Goal: Task Accomplishment & Management: Use online tool/utility

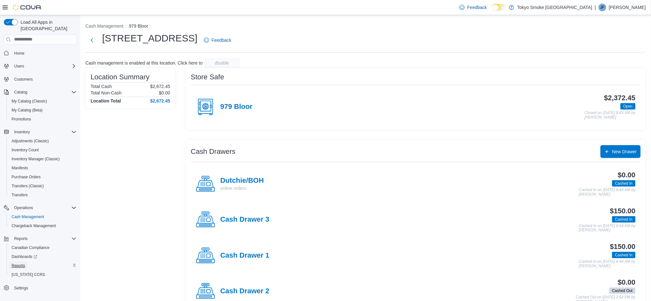
click at [19, 263] on span "Reports" at bounding box center [18, 265] width 13 height 5
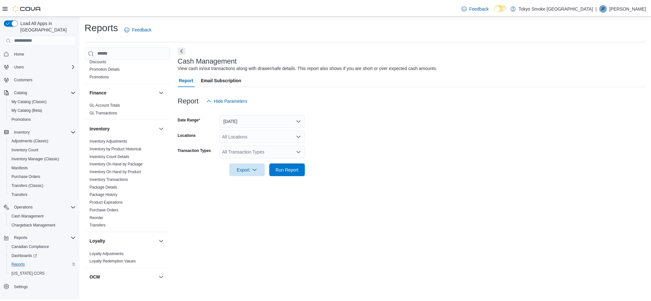
scroll to position [211, 0]
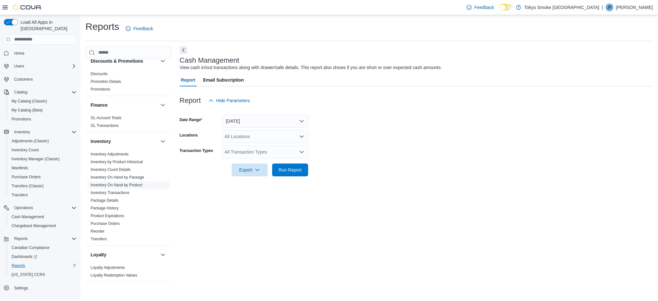
click at [130, 183] on link "Inventory On Hand by Product" at bounding box center [117, 185] width 52 height 4
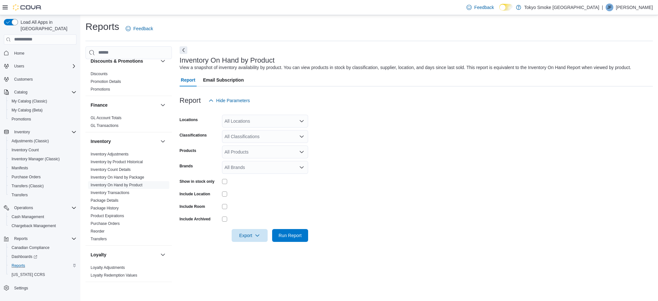
click at [259, 124] on div "All Locations" at bounding box center [265, 121] width 86 height 13
type input "***"
drag, startPoint x: 258, startPoint y: 131, endPoint x: 460, endPoint y: 140, distance: 202.5
click at [259, 131] on span "[STREET_ADDRESS]" at bounding box center [261, 132] width 44 height 6
click at [460, 140] on form "Locations Combo box. Selected. 979. Selected. Combo box input. All Locations. T…" at bounding box center [416, 174] width 473 height 135
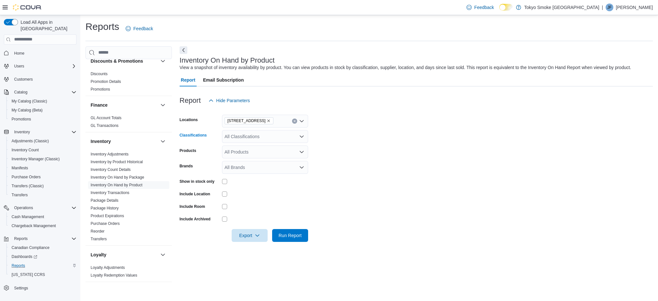
click at [240, 134] on div "All Classifications" at bounding box center [265, 136] width 86 height 13
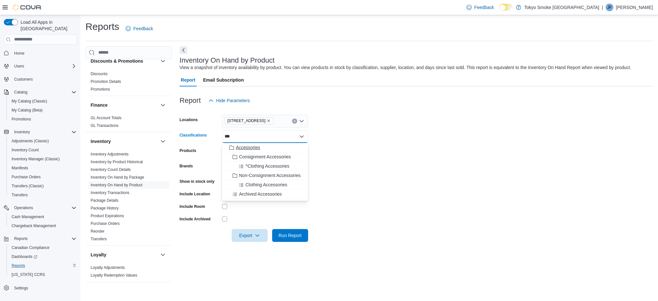
type input "***"
click at [244, 144] on span "Accessories" at bounding box center [248, 147] width 24 height 6
click at [416, 113] on div at bounding box center [416, 111] width 473 height 8
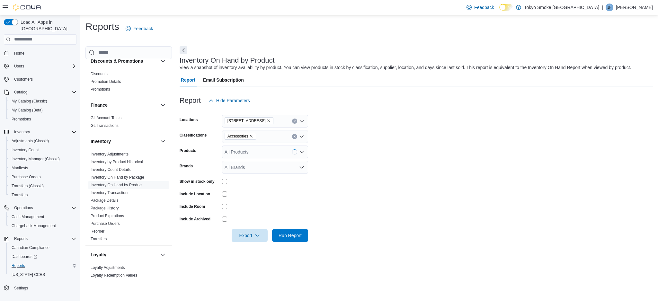
click at [227, 181] on div at bounding box center [265, 181] width 86 height 5
click at [322, 193] on form "Locations [STREET_ADDRESS] Classifications Accessories Products All Products Br…" at bounding box center [416, 174] width 473 height 135
click at [293, 242] on div at bounding box center [416, 246] width 473 height 8
click at [296, 237] on span "Run Report" at bounding box center [289, 235] width 23 height 6
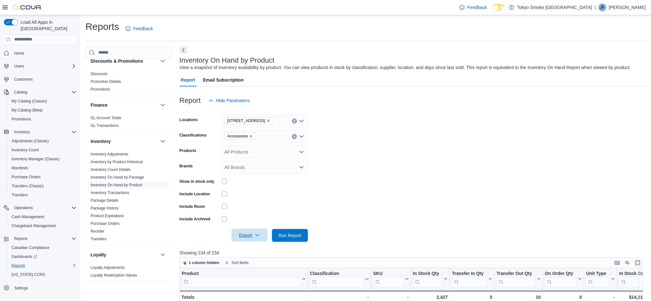
click at [249, 232] on span "Export" at bounding box center [249, 235] width 28 height 13
click at [248, 247] on span "Export to Excel" at bounding box center [250, 248] width 29 height 5
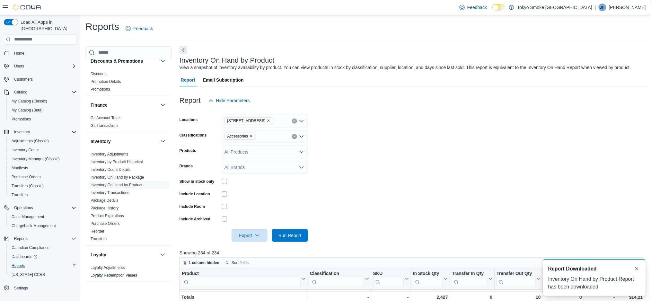
drag, startPoint x: 119, startPoint y: 188, endPoint x: 214, endPoint y: 154, distance: 100.7
click at [119, 190] on link "Inventory Transactions" at bounding box center [110, 192] width 39 height 4
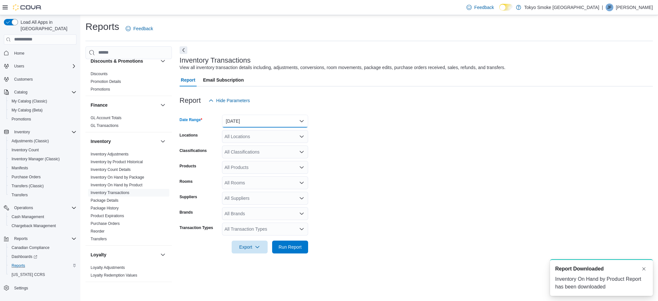
click at [257, 124] on button "[DATE]" at bounding box center [265, 121] width 86 height 13
click at [250, 143] on span "[DATE]" at bounding box center [268, 147] width 73 height 8
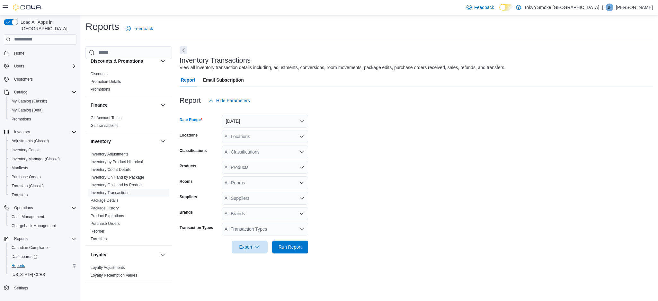
click at [248, 136] on div "All Locations" at bounding box center [265, 136] width 86 height 13
type input "***"
click at [247, 144] on span "[STREET_ADDRESS]" at bounding box center [261, 147] width 44 height 6
click at [360, 142] on form "Date Range [DATE] Locations Combo box. Selected. 979. Selected. Combo box input…" at bounding box center [416, 180] width 473 height 146
click at [244, 150] on div "All Classifications" at bounding box center [265, 151] width 86 height 13
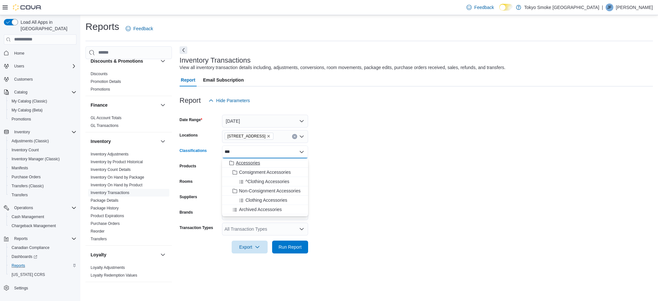
type input "***"
click at [244, 160] on span "Accessories" at bounding box center [248, 163] width 24 height 6
click at [421, 141] on form "Date Range [DATE] Locations [STREET_ADDRESS] Classifications Combo box. Selecte…" at bounding box center [416, 180] width 473 height 146
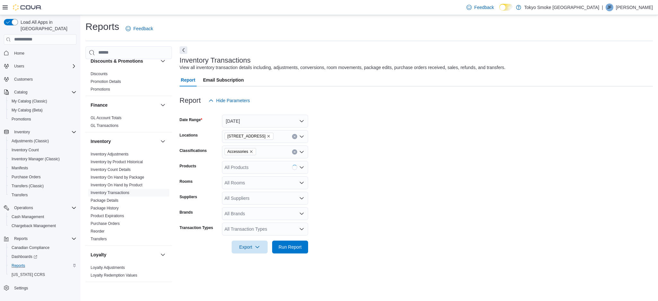
click at [248, 231] on div "All Transaction Types" at bounding box center [265, 229] width 86 height 13
click at [245, 215] on span "Adjust In" at bounding box center [265, 218] width 78 height 6
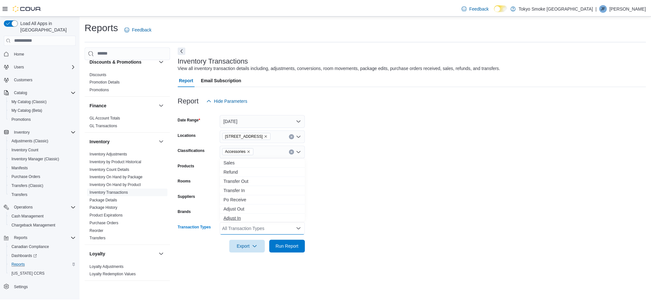
scroll to position [1, 0]
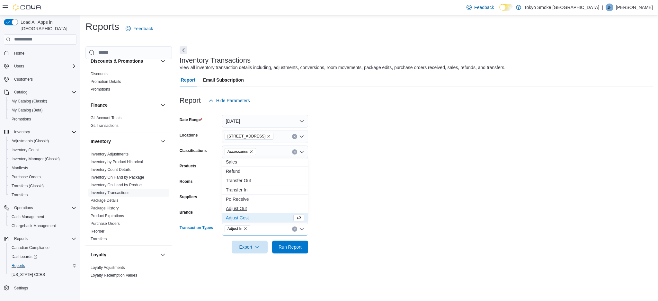
click at [249, 209] on span "Adjust Out" at bounding box center [265, 208] width 78 height 6
drag, startPoint x: 359, startPoint y: 218, endPoint x: 315, endPoint y: 233, distance: 46.8
click at [359, 218] on form "Date Range [DATE] Locations [STREET_ADDRESS] Classifications Accessories Produc…" at bounding box center [416, 180] width 473 height 146
click at [283, 245] on span "Run Report" at bounding box center [289, 246] width 23 height 6
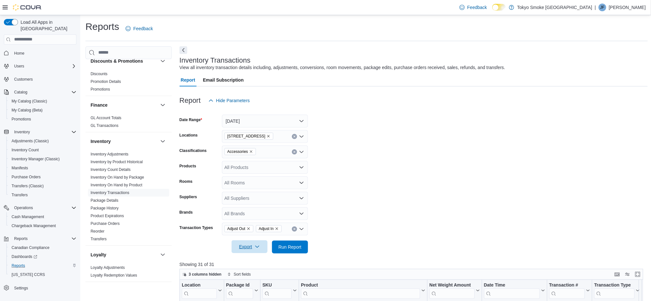
scroll to position [85, 0]
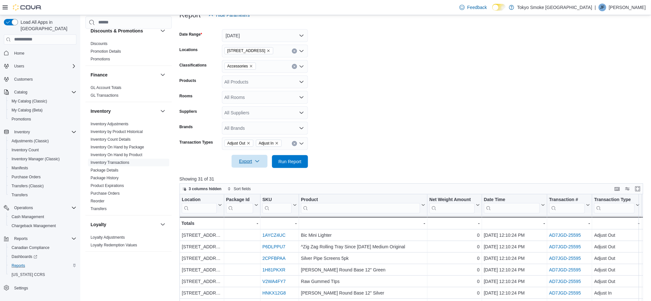
click at [241, 161] on span "Export" at bounding box center [249, 161] width 28 height 13
click at [249, 169] on button "Export to Excel" at bounding box center [250, 174] width 37 height 13
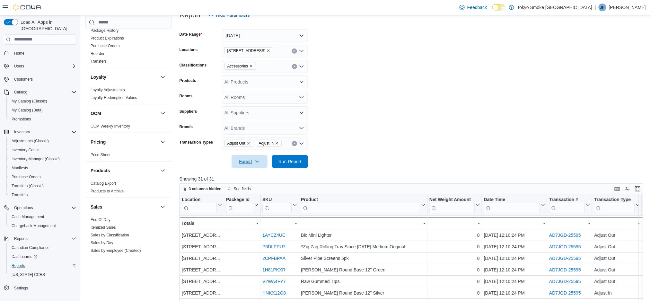
scroll to position [425, 0]
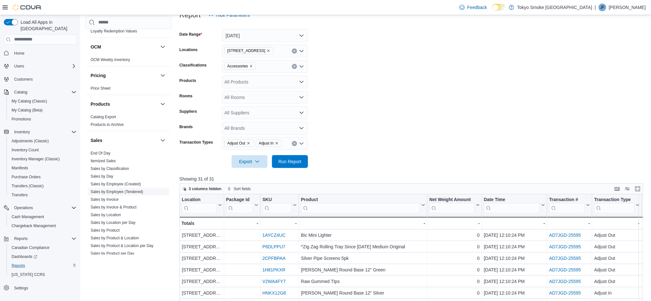
click at [134, 189] on link "Sales by Employee (Tendered)" at bounding box center [117, 191] width 53 height 4
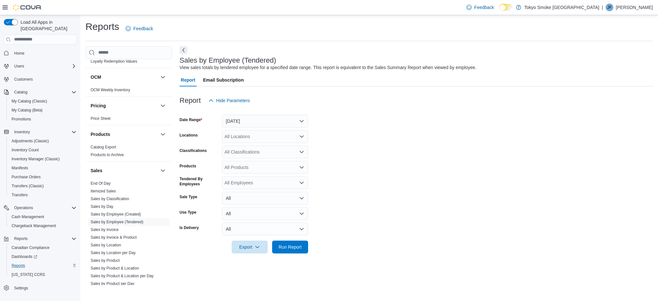
click at [397, 120] on form "Date Range [DATE] Locations All Locations Classifications All Classifications P…" at bounding box center [416, 180] width 473 height 146
click at [273, 121] on button "[DATE]" at bounding box center [265, 121] width 86 height 13
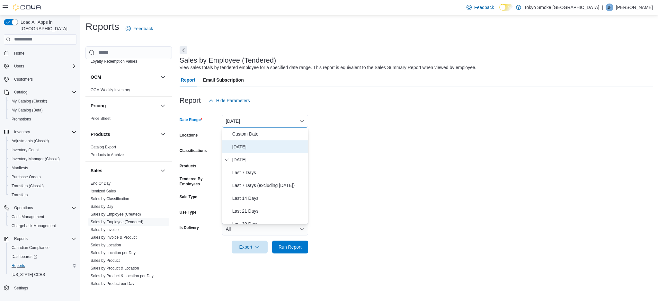
click at [262, 148] on span "[DATE]" at bounding box center [268, 147] width 73 height 8
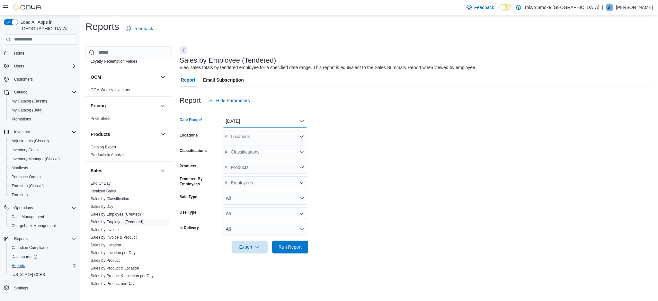
click at [268, 118] on button "[DATE]" at bounding box center [265, 121] width 86 height 13
click at [250, 159] on span "[DATE]" at bounding box center [268, 160] width 73 height 8
click at [255, 140] on div "All Locations" at bounding box center [265, 136] width 86 height 13
type input "***"
click at [259, 146] on span "[STREET_ADDRESS]" at bounding box center [261, 147] width 44 height 6
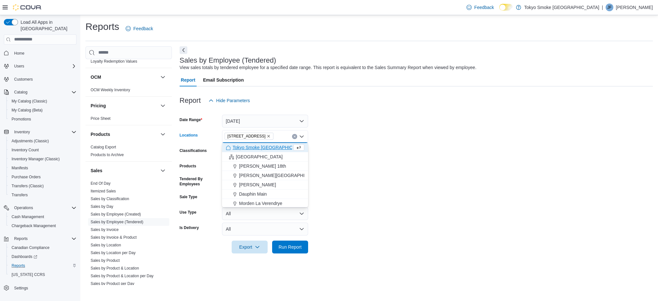
click at [381, 139] on form "Date Range [DATE] Locations [STREET_ADDRESS] Selected. [STREET_ADDRESS] Press B…" at bounding box center [416, 180] width 473 height 146
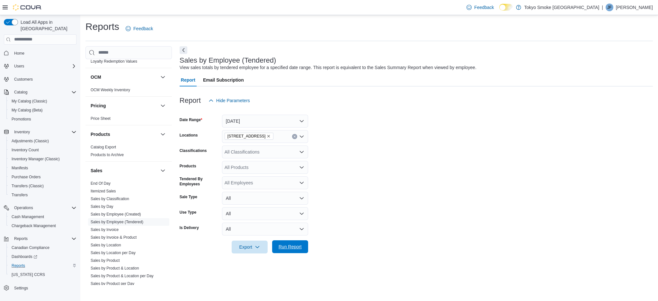
click at [301, 251] on span "Run Report" at bounding box center [290, 246] width 28 height 13
